Goal: Task Accomplishment & Management: Manage account settings

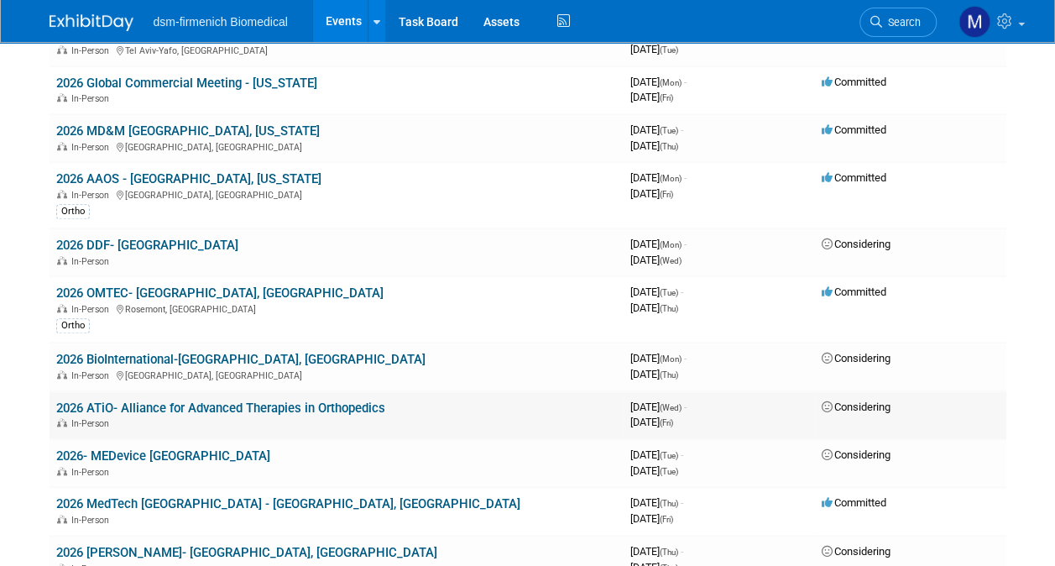
scroll to position [588, 0]
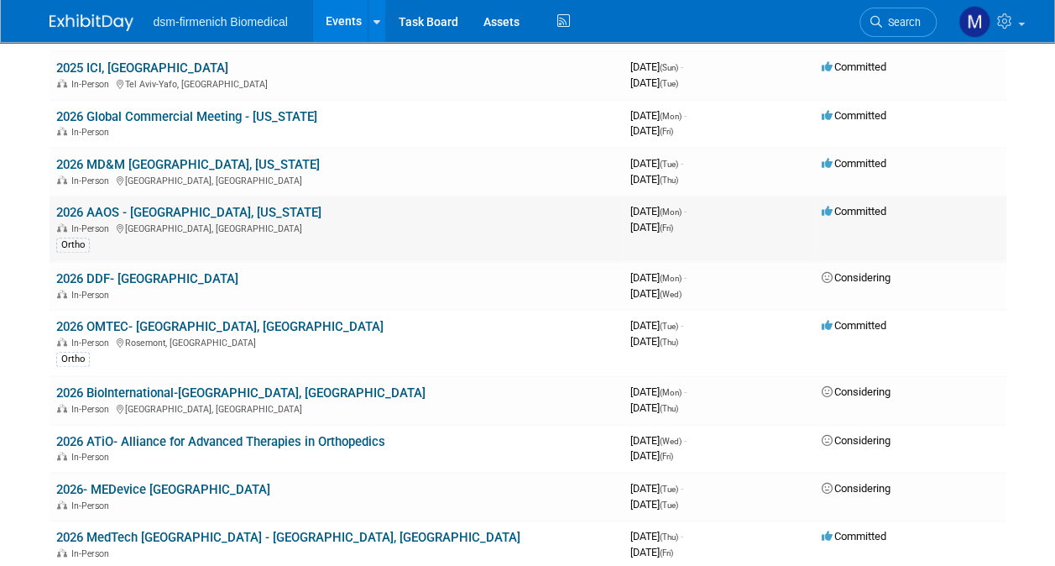
click at [171, 221] on div "In-Person [GEOGRAPHIC_DATA], [GEOGRAPHIC_DATA]" at bounding box center [336, 227] width 561 height 13
click at [158, 213] on link "2026 AAOS - [GEOGRAPHIC_DATA], [US_STATE]" at bounding box center [188, 212] width 265 height 15
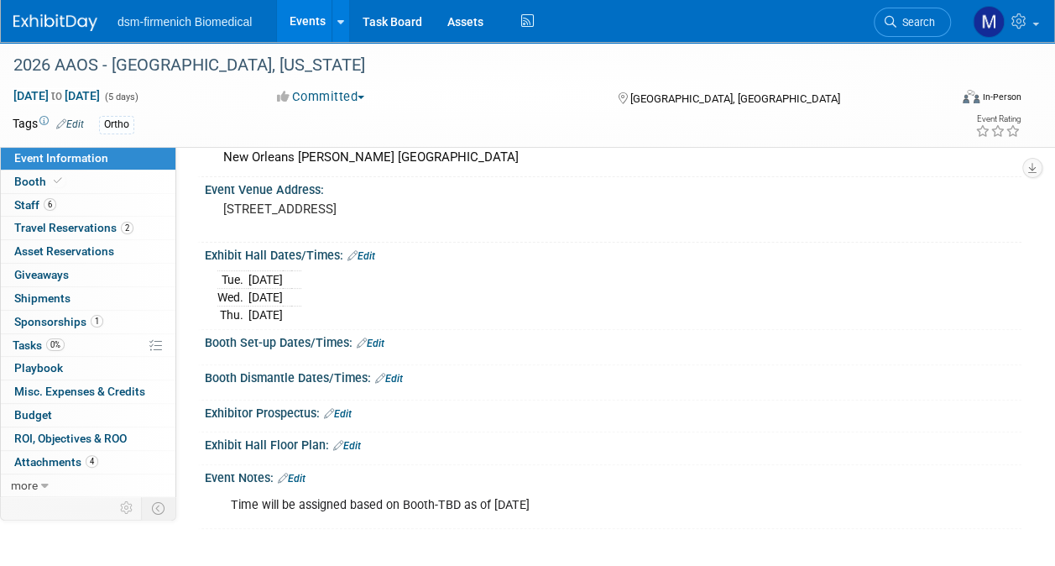
scroll to position [232, 0]
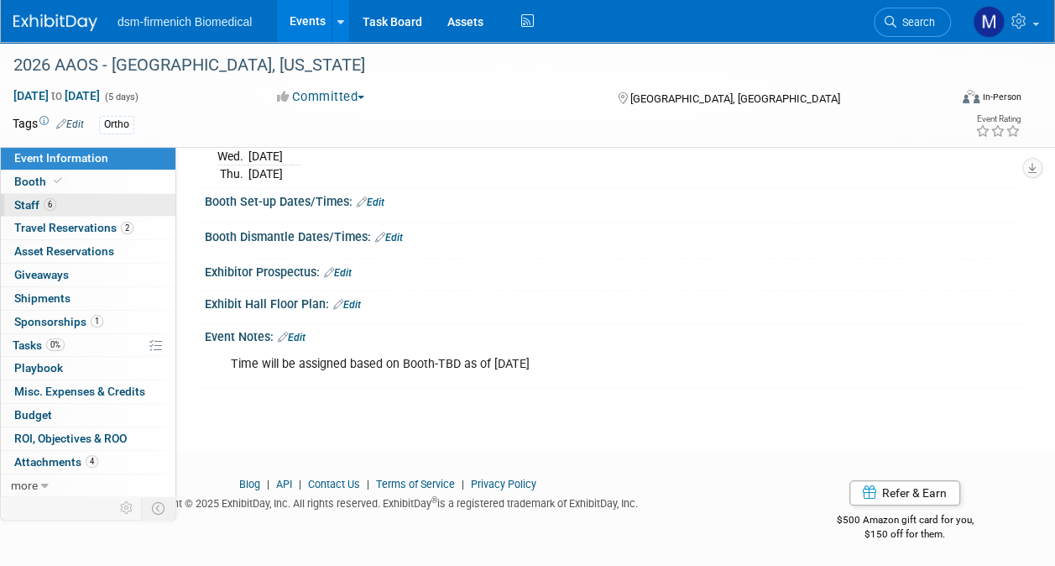
click at [27, 212] on link "6 Staff 6" at bounding box center [88, 205] width 175 height 23
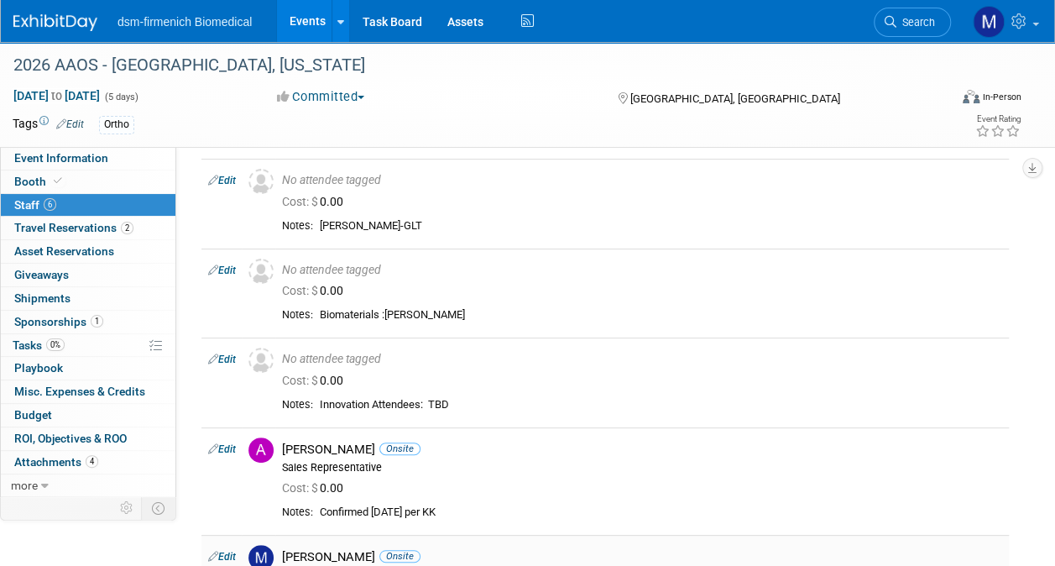
scroll to position [0, 0]
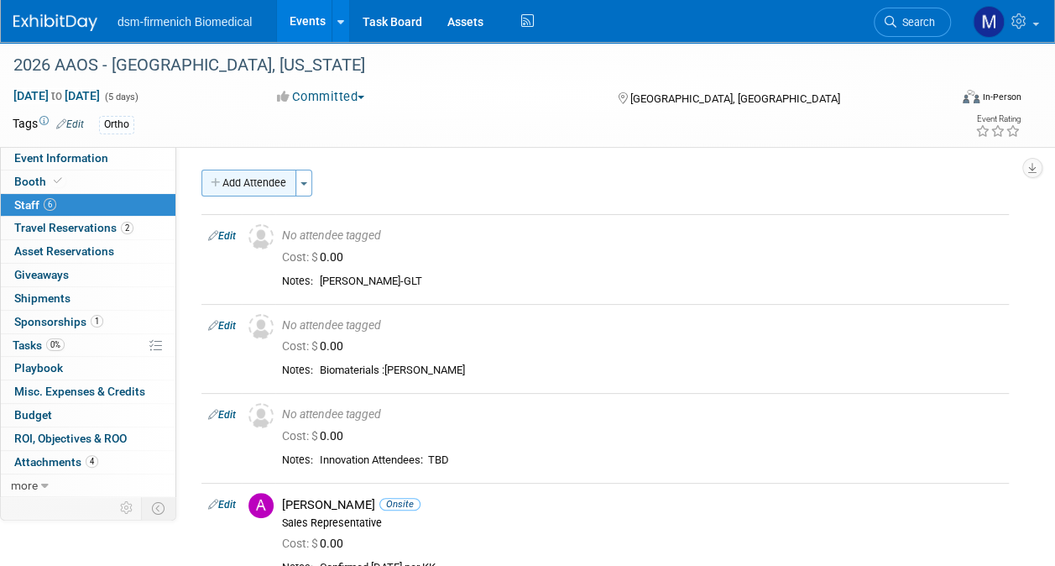
click at [242, 186] on button "Add Attendee" at bounding box center [248, 183] width 95 height 27
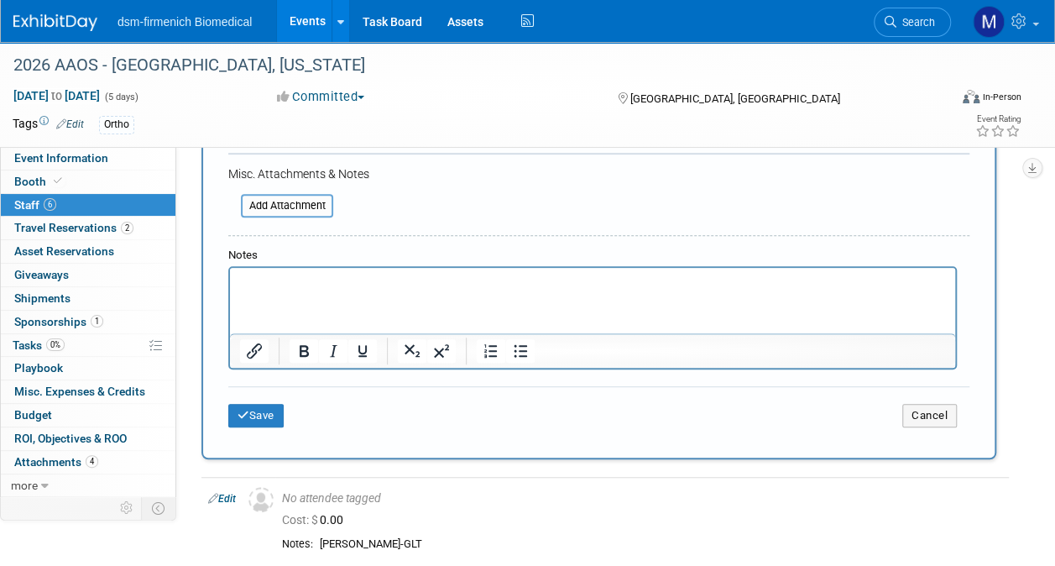
scroll to position [420, 0]
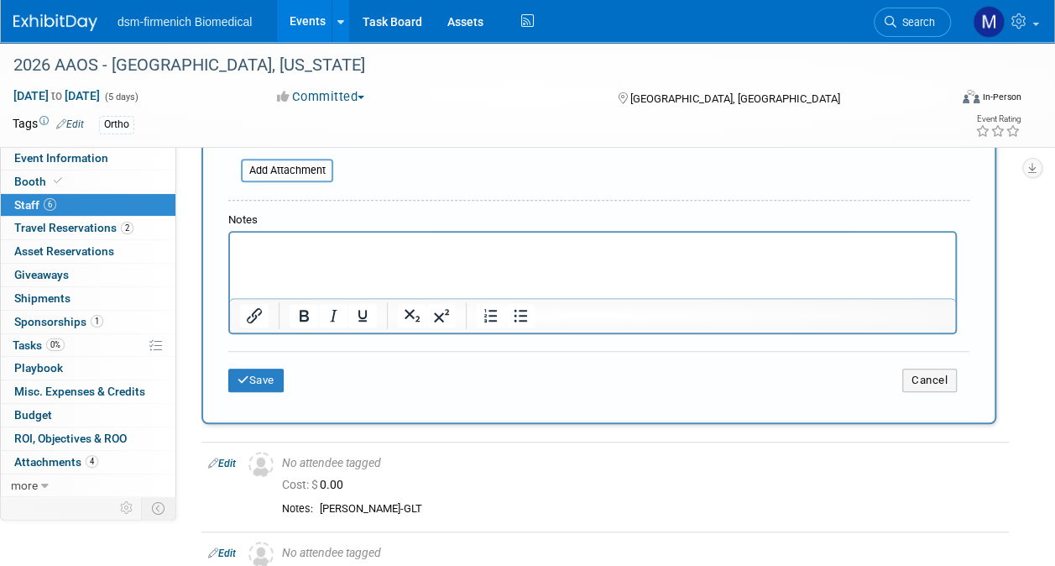
click at [254, 245] on p "Rich Text Area. Press ALT-0 for help." at bounding box center [593, 247] width 706 height 17
click at [237, 256] on html "Robs List - 09/2025" at bounding box center [592, 245] width 725 height 24
click at [363, 245] on p "Robs List - 09/2025" at bounding box center [593, 247] width 706 height 17
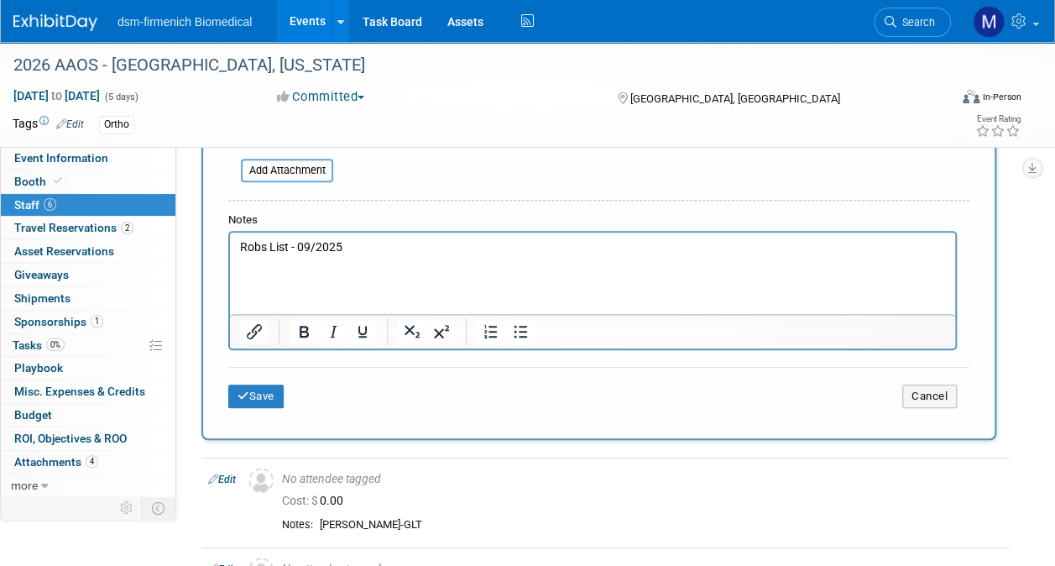
drag, startPoint x: 249, startPoint y: 272, endPoint x: 237, endPoint y: 269, distance: 13.0
click at [237, 269] on html "Robs List - 09/2025" at bounding box center [592, 252] width 725 height 39
drag, startPoint x: 238, startPoint y: 269, endPoint x: 566, endPoint y: 269, distance: 327.4
click at [635, 260] on p "Rich Text Area. Press ALT-0 for help." at bounding box center [593, 264] width 706 height 17
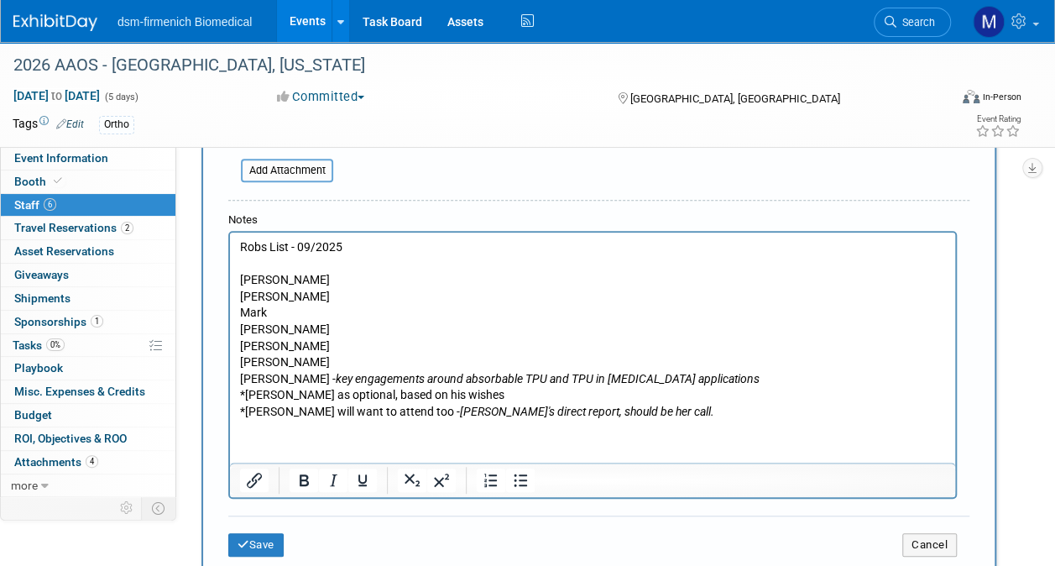
drag, startPoint x: 456, startPoint y: 679, endPoint x: 233, endPoint y: 445, distance: 323.6
click at [254, 421] on html "Robs List - 09/2025 Rob Nadia Mark Jayme Frank Y Steve L Luna - key engagements…" at bounding box center [592, 327] width 725 height 188
click at [304, 421] on html "Robs List - 09/2025 Rob Nadia Mark Jayme Frank Y Steve L Luna - key engagements…" at bounding box center [592, 327] width 725 height 188
click at [240, 421] on html "Robs List - 09/2025 Rob Nadia Mark Jayme Frank Y Steve L Luna - key engagements…" at bounding box center [592, 327] width 725 height 188
click at [618, 414] on p "*Albert will want to attend too - Robyn's direct report, should be her call." at bounding box center [593, 412] width 706 height 17
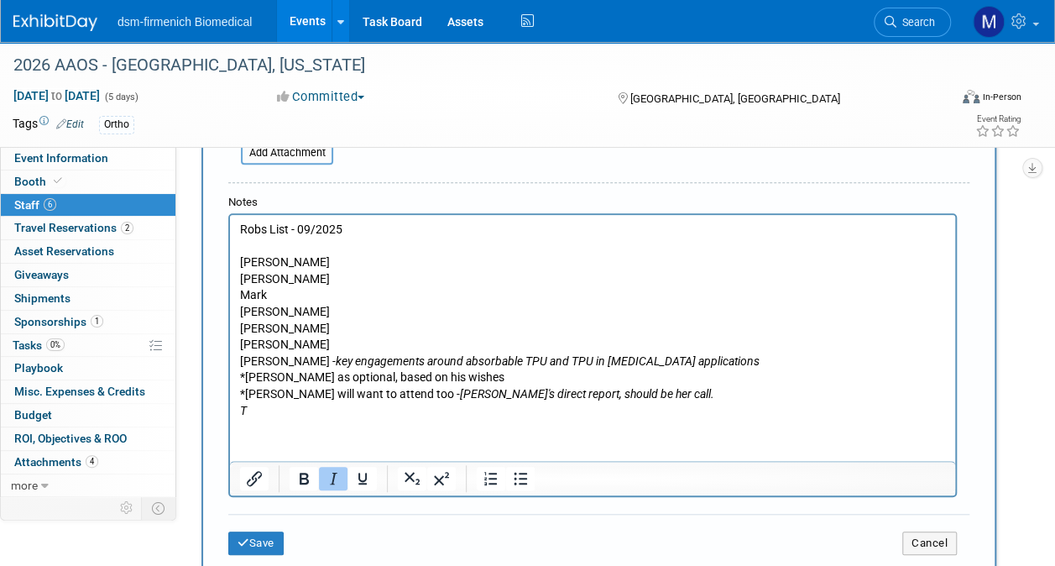
drag, startPoint x: 682, startPoint y: 508, endPoint x: 771, endPoint y: 609, distance: 135.0
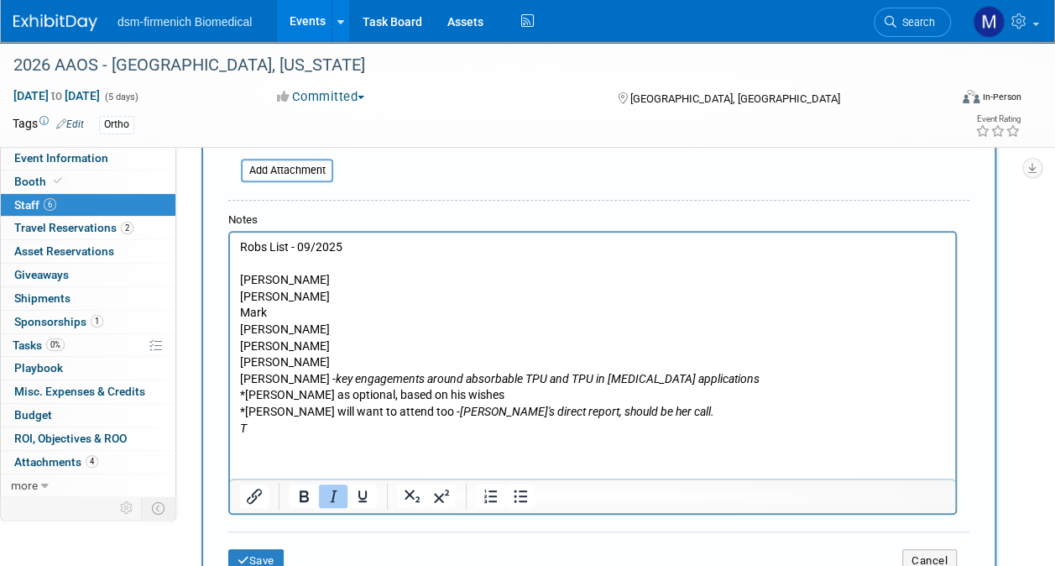
click at [261, 428] on p "T" at bounding box center [593, 429] width 706 height 17
click at [329, 489] on icon "Italic" at bounding box center [333, 496] width 20 height 20
click at [247, 436] on html "Robs List - 09/2025 Rob Nadia Mark Jayme Frank Y Steve L Luna - key engagements…" at bounding box center [592, 335] width 725 height 204
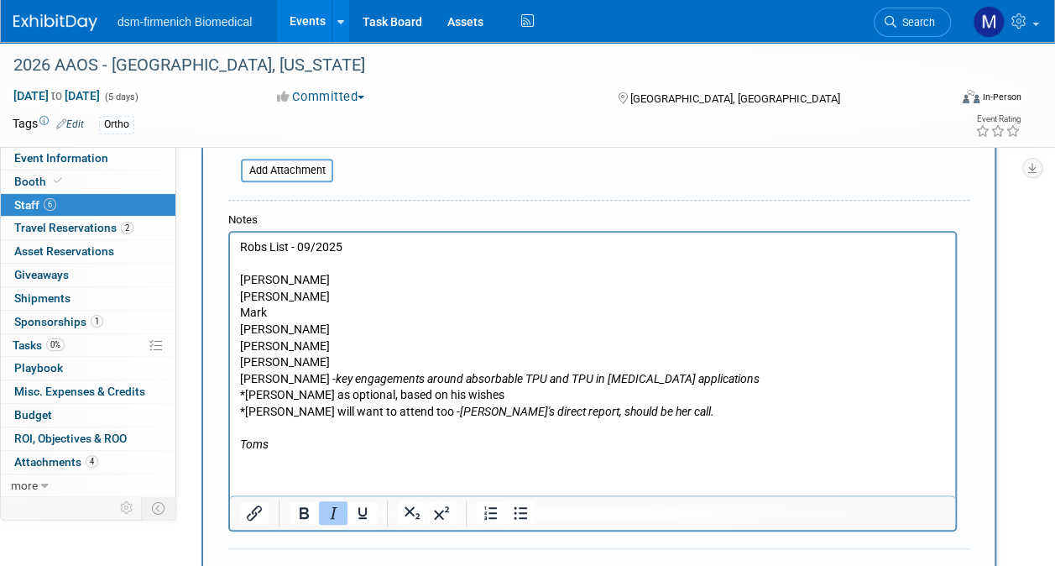
drag, startPoint x: 360, startPoint y: 495, endPoint x: 634, endPoint y: 750, distance: 373.6
click at [404, 453] on html "Robs List - 09/2025 Rob Nadia Mark Jayme Frank Y Steve L Luna - key engagements…" at bounding box center [592, 343] width 725 height 221
drag, startPoint x: 404, startPoint y: 517, endPoint x: 478, endPoint y: 572, distance: 93.0
click at [242, 453] on html "Robs List - 09/2025 Rob Nadia Mark Jayme Frank Y Steve L Luna - key engagements…" at bounding box center [592, 343] width 725 height 221
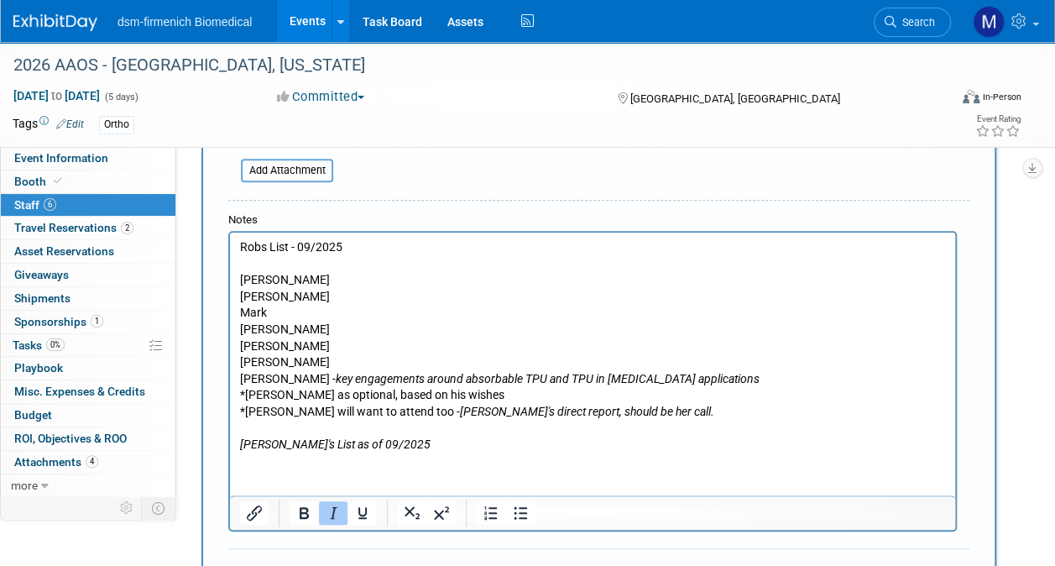
click at [401, 447] on p "Toms's List as of 09/2025" at bounding box center [593, 444] width 706 height 17
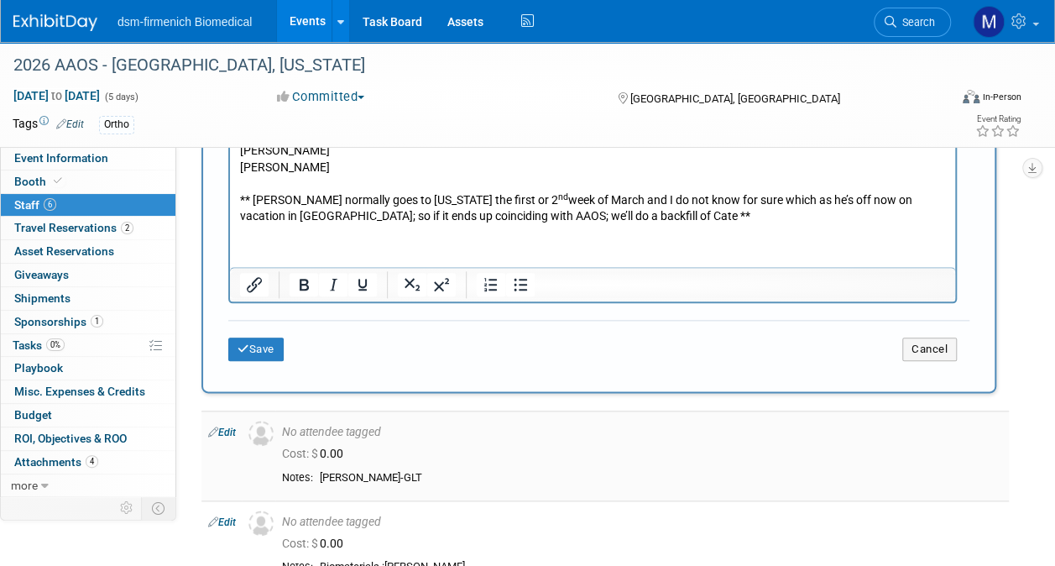
scroll to position [923, 0]
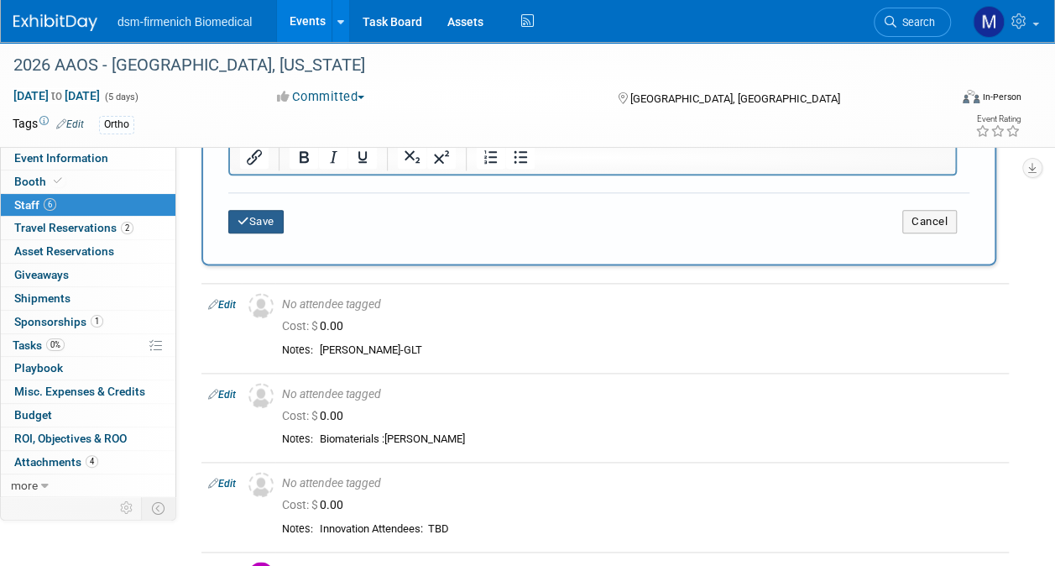
click at [247, 221] on icon "submit" at bounding box center [244, 221] width 12 height 11
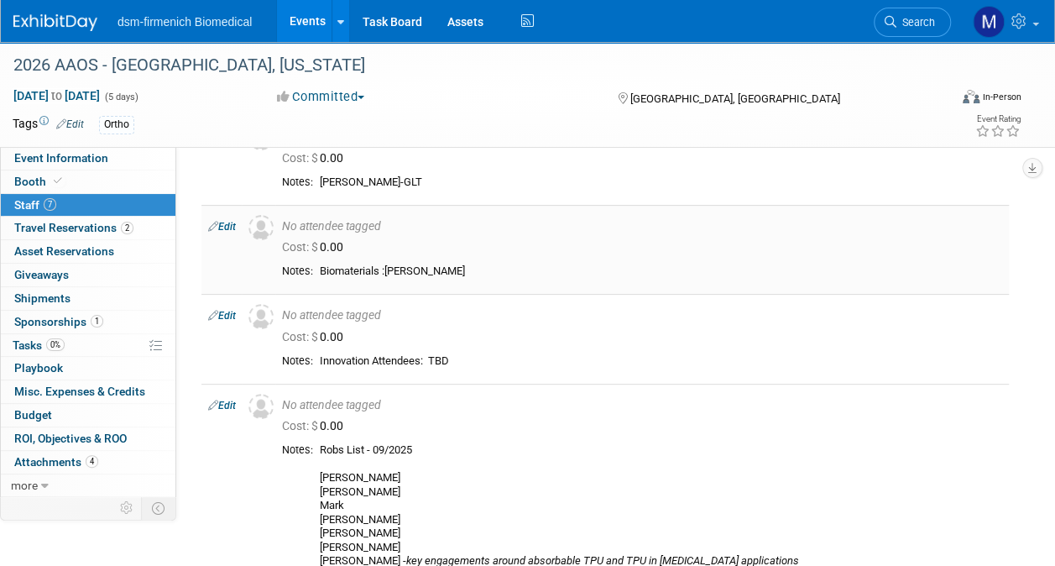
scroll to position [183, 0]
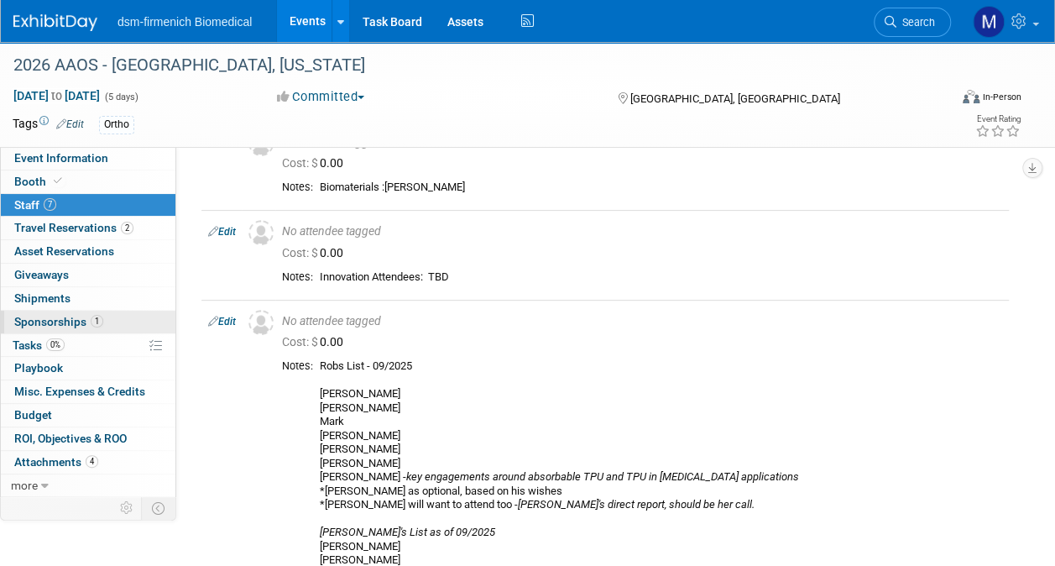
click at [39, 324] on span "Sponsorships 1" at bounding box center [58, 321] width 89 height 13
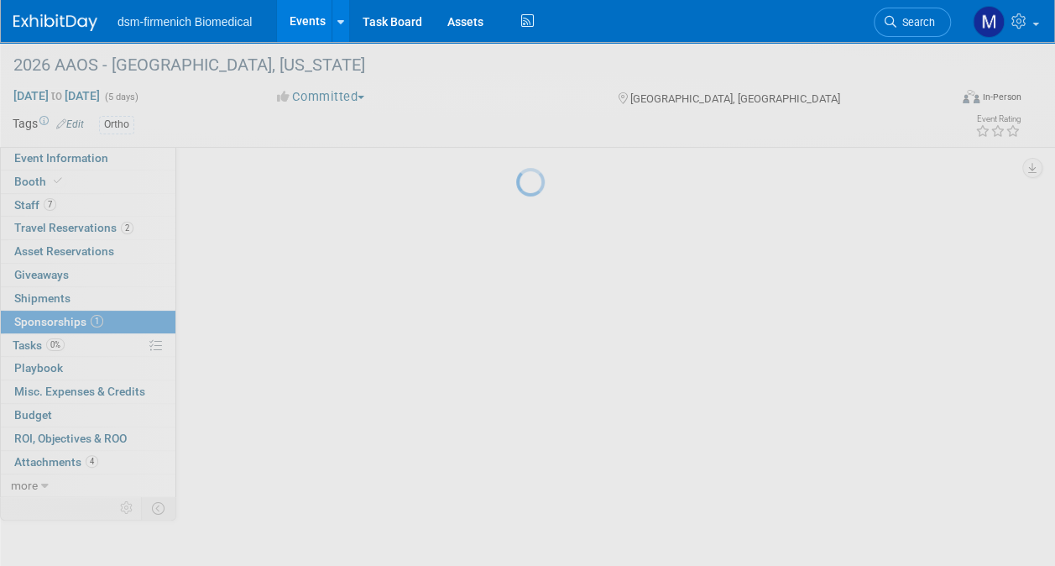
scroll to position [0, 0]
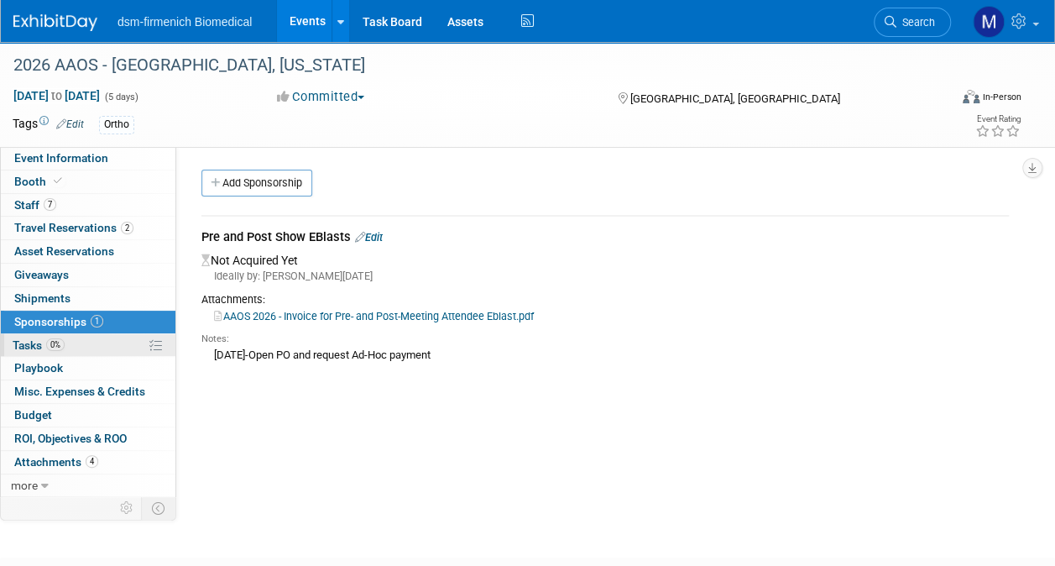
click at [19, 339] on span "Tasks 0%" at bounding box center [39, 344] width 52 height 13
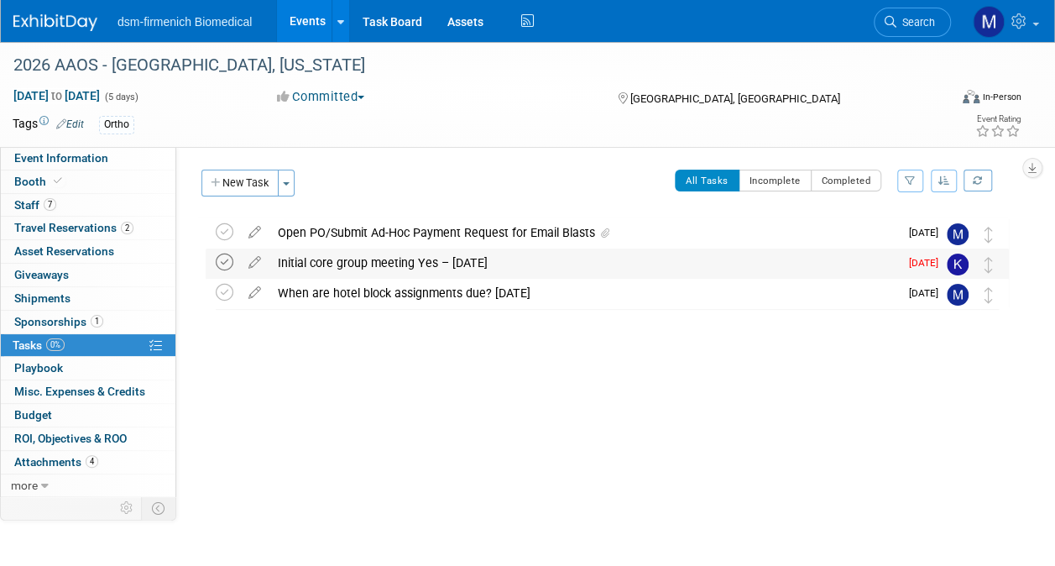
click at [227, 265] on icon at bounding box center [225, 262] width 18 height 18
